Goal: Find specific page/section

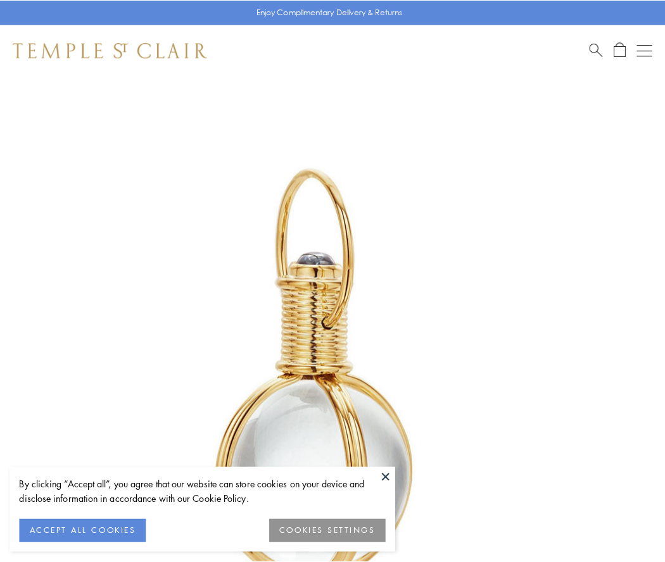
scroll to position [331, 0]
